Goal: Task Accomplishment & Management: Manage account settings

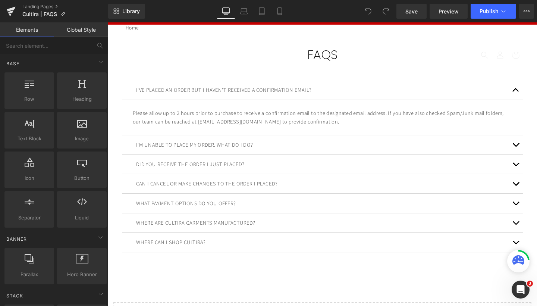
scroll to position [18, 0]
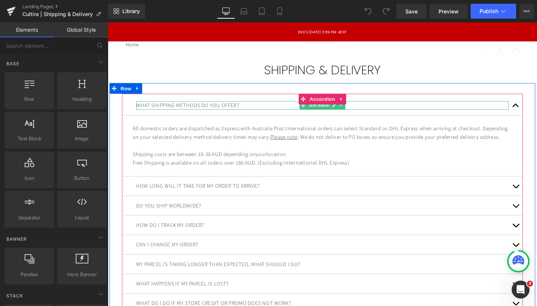
click at [199, 107] on p "WHAT SHIPPING METHODS DO YOU OFFER?" at bounding box center [334, 109] width 392 height 9
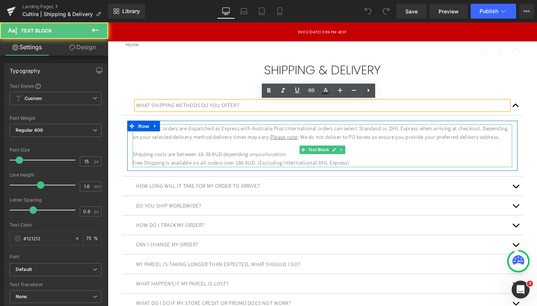
click at [255, 175] on p "Free Shipping is available on all orders over 180 AUD. (Excluding International…" at bounding box center [333, 170] width 399 height 10
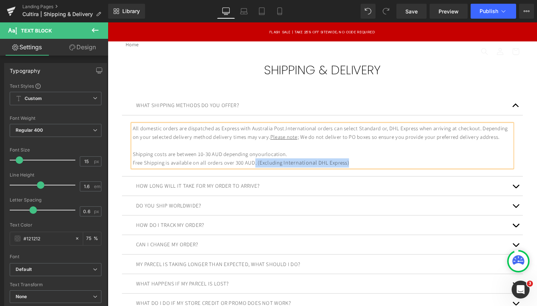
drag, startPoint x: 390, startPoint y: 176, endPoint x: 278, endPoint y: 175, distance: 111.9
click at [277, 175] on p "Free Shipping is available on all orders over 300 AUD. (Excluding International…" at bounding box center [333, 170] width 399 height 10
click at [235, 174] on p "Free Shipping is available on all orders over 300 AUD." at bounding box center [333, 169] width 399 height 9
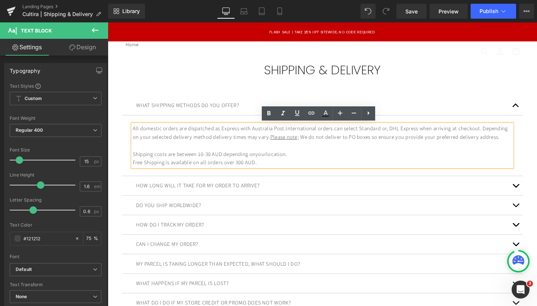
click at [278, 174] on p "Free Shipping is available on all orders over 300 AUD." at bounding box center [333, 169] width 399 height 9
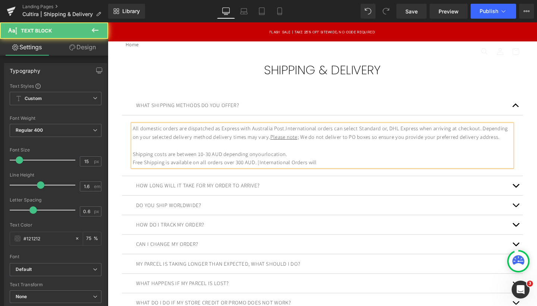
drag, startPoint x: 347, startPoint y: 179, endPoint x: 277, endPoint y: 179, distance: 70.5
click at [277, 174] on p "Free Shipping is available on all orders over 300 AUD. [International Orders wi…" at bounding box center [333, 169] width 399 height 9
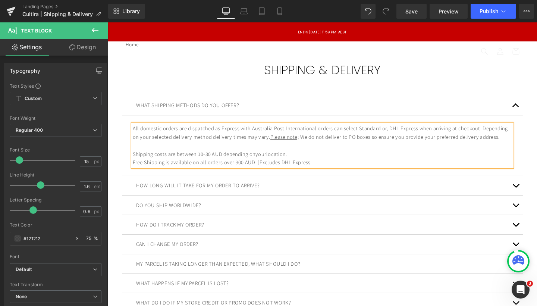
click at [301, 174] on p "Free Shipping is available on all orders over 300 AUD. [Excludes DHL Express" at bounding box center [333, 169] width 399 height 9
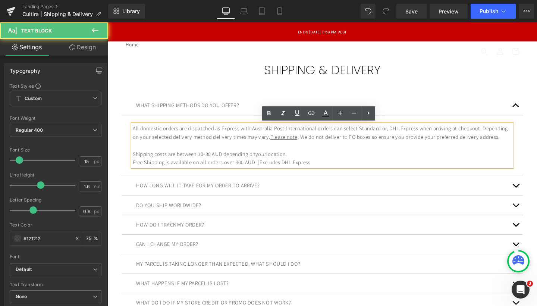
click at [313, 174] on p "Free Shipping is available on all orders over 300 AUD. [Excludes DHL Express" at bounding box center [333, 169] width 399 height 9
click at [335, 174] on p "Free Shipping is available on all orders over 300 AUD. [Excludes DHL Express" at bounding box center [333, 169] width 399 height 9
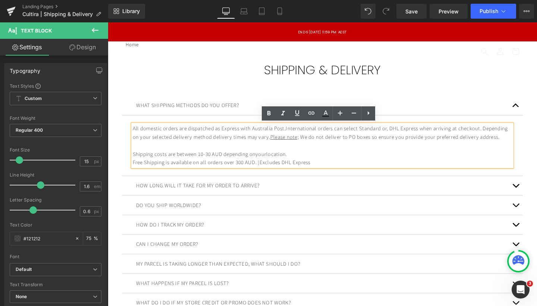
click at [314, 174] on p "Free Shipping is available on all orders over 300 AUD. [Excludes DHL Express" at bounding box center [333, 169] width 399 height 9
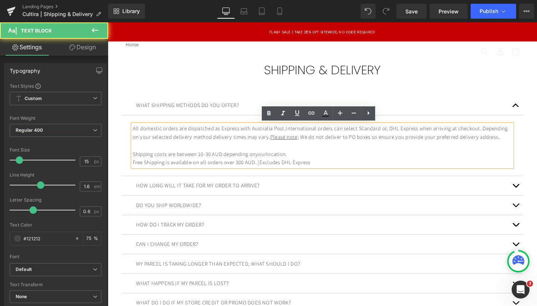
click at [344, 174] on p "Free Shipping is available on all orders over 300 AUD. [Excludes DHL Express" at bounding box center [333, 169] width 399 height 9
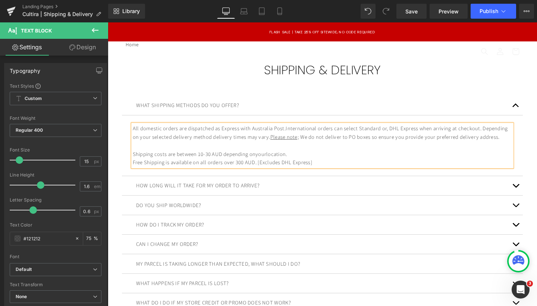
click at [313, 174] on p "Free Shipping is available on all orders over 300 AUD. [Excludes DHL Express]" at bounding box center [333, 169] width 399 height 9
click at [335, 174] on p "Free Shipping is available on all orders over 300 AUD. [Excludes DHL Express]" at bounding box center [333, 169] width 399 height 9
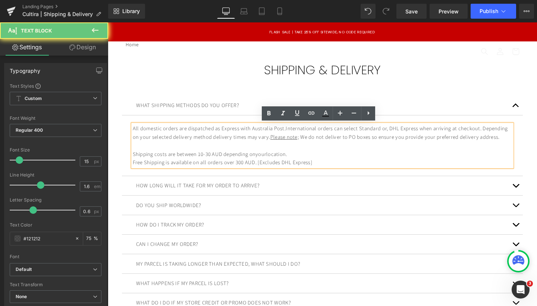
click at [301, 174] on p "Free Shipping is available on all orders over 300 AUD. [Excludes DHL Express]" at bounding box center [333, 169] width 399 height 9
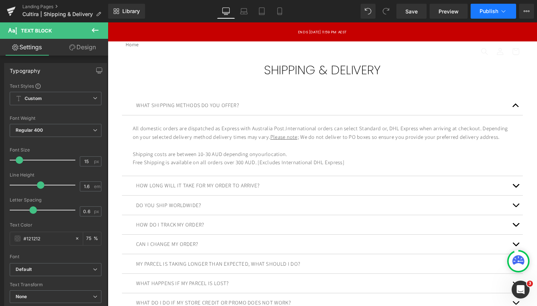
click at [485, 10] on span "Publish" at bounding box center [489, 11] width 19 height 6
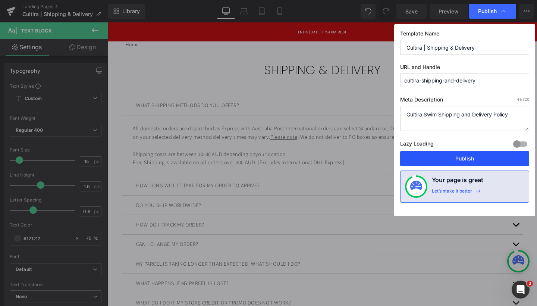
click at [454, 156] on button "Publish" at bounding box center [464, 158] width 129 height 15
